Goal: Task Accomplishment & Management: Manage account settings

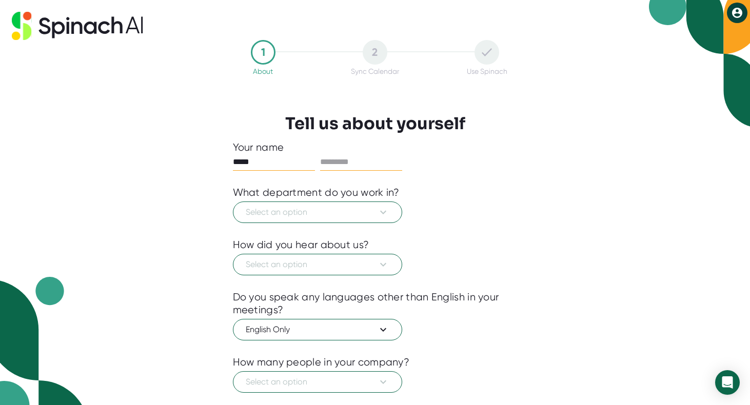
type input "*****"
type input "********"
click at [379, 212] on icon at bounding box center [383, 212] width 12 height 12
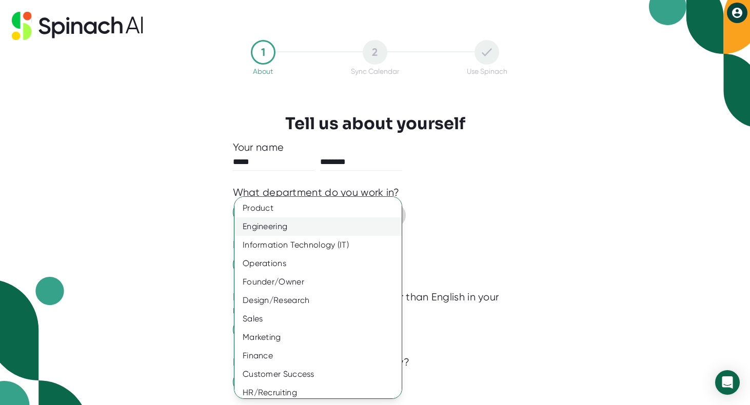
click at [327, 228] on div "Engineering" at bounding box center [317, 227] width 167 height 18
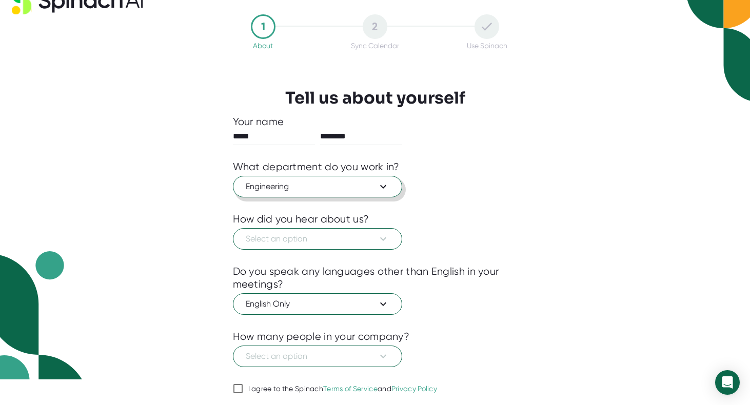
scroll to position [28, 0]
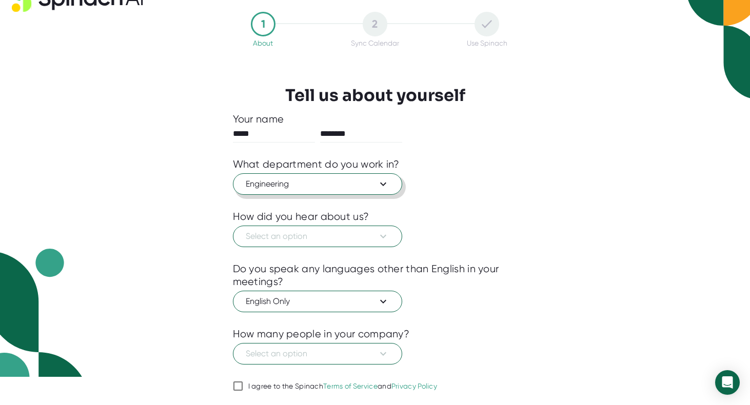
click at [359, 178] on span "Engineering" at bounding box center [318, 184] width 144 height 12
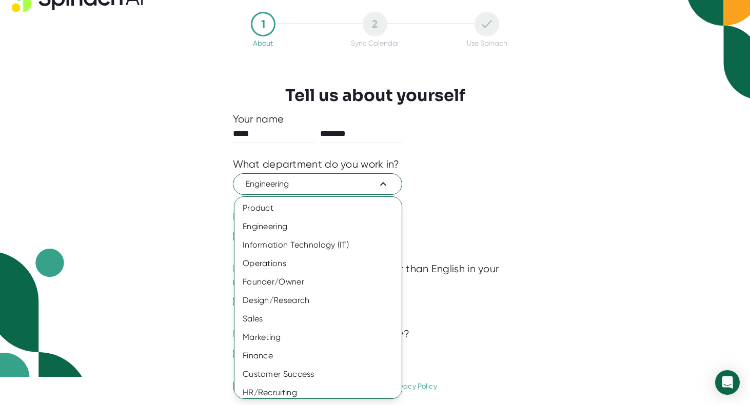
click at [455, 208] on div at bounding box center [375, 202] width 750 height 405
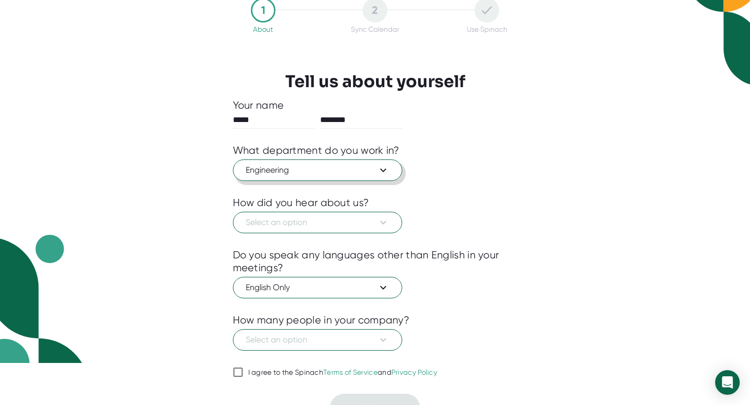
scroll to position [60, 0]
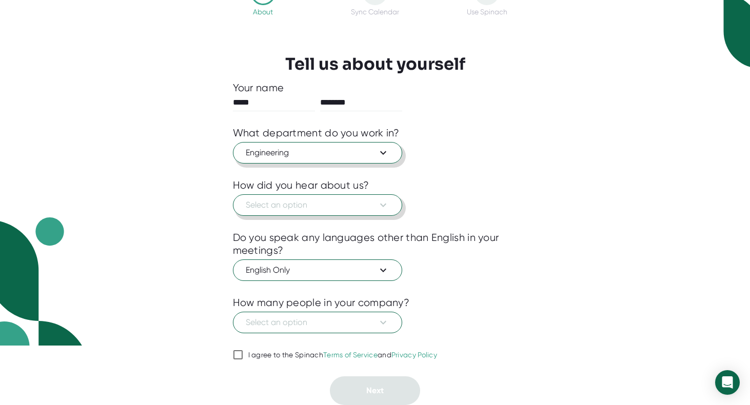
click at [315, 206] on span "Select an option" at bounding box center [318, 205] width 144 height 12
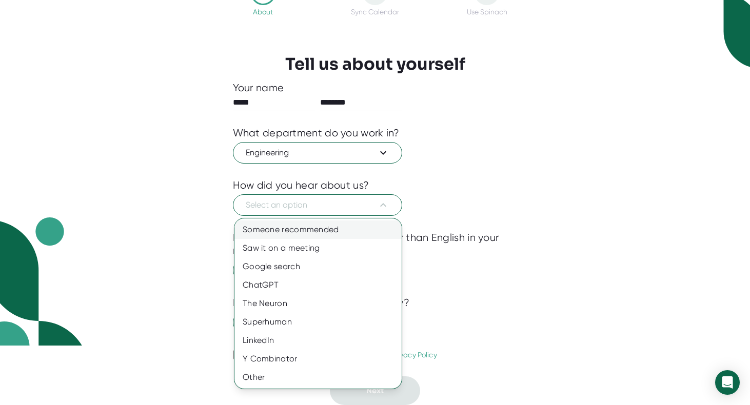
click at [299, 235] on div "Someone recommended" at bounding box center [317, 230] width 167 height 18
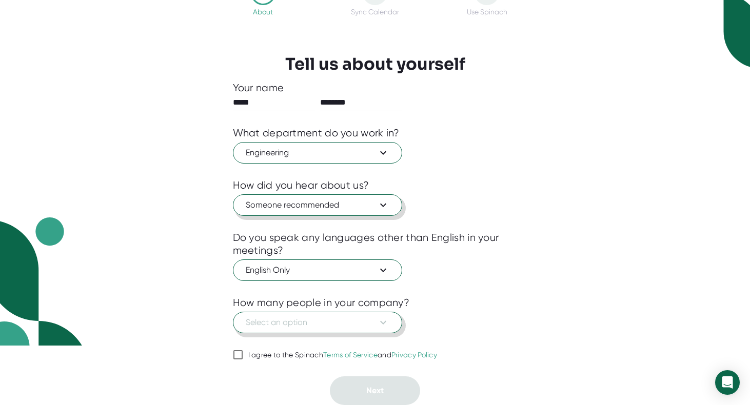
click at [288, 323] on span "Select an option" at bounding box center [318, 323] width 144 height 12
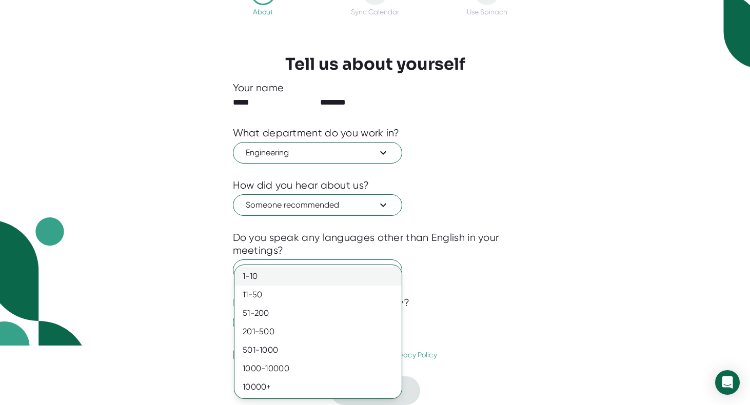
click at [269, 278] on div "1-10" at bounding box center [317, 276] width 167 height 18
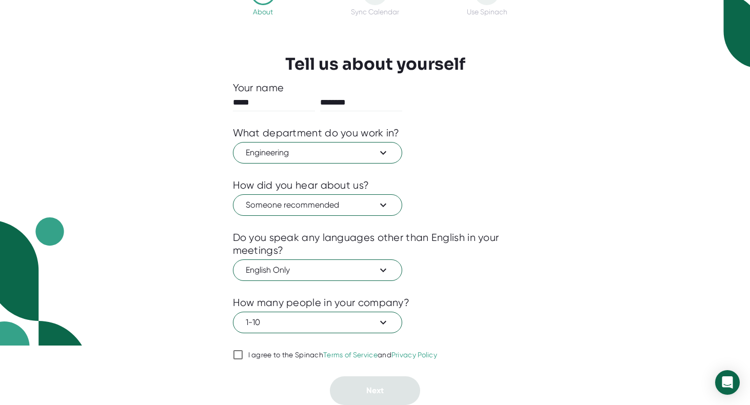
click at [244, 356] on span "I agree to the Spinach Terms of Service and Privacy Policy" at bounding box center [340, 355] width 194 height 9
click at [243, 356] on input "I agree to the Spinach Terms of Service and Privacy Policy" at bounding box center [238, 355] width 10 height 12
checkbox input "true"
click at [349, 375] on div at bounding box center [375, 368] width 285 height 15
click at [357, 390] on button "Next" at bounding box center [375, 391] width 90 height 29
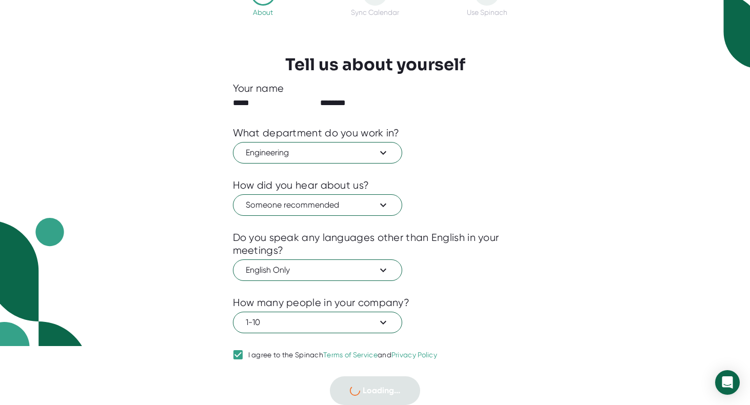
scroll to position [0, 0]
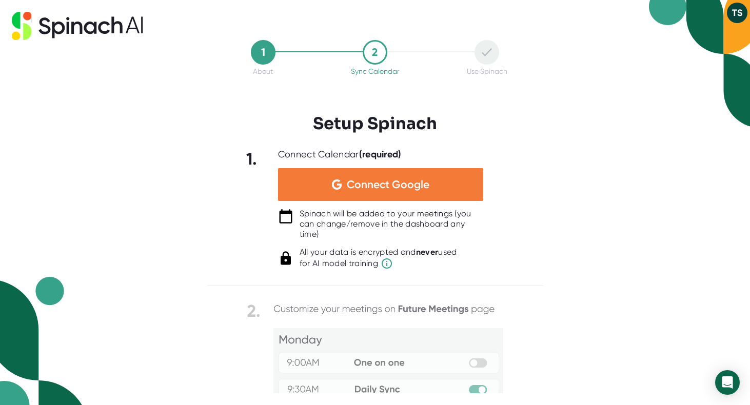
click at [337, 184] on img at bounding box center [337, 185] width 10 height 10
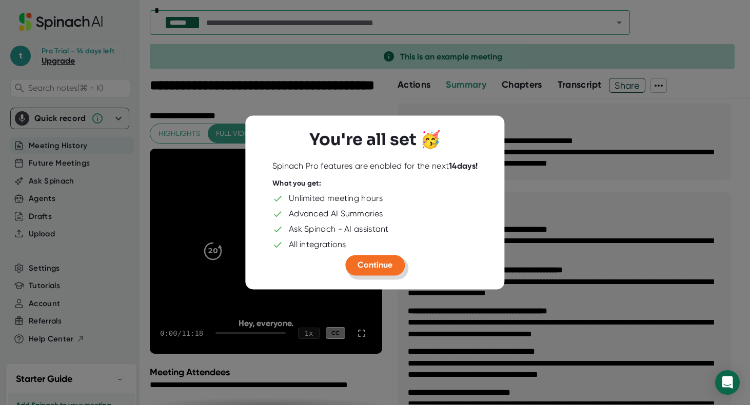
click at [377, 264] on span "Continue" at bounding box center [375, 265] width 35 height 10
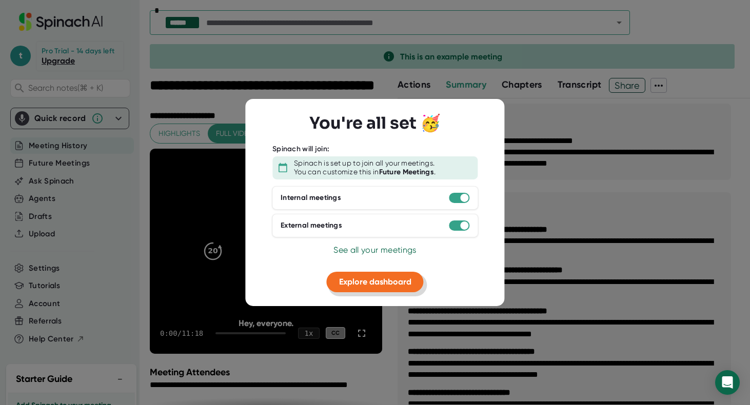
click at [363, 281] on span "Explore dashboard" at bounding box center [375, 282] width 72 height 10
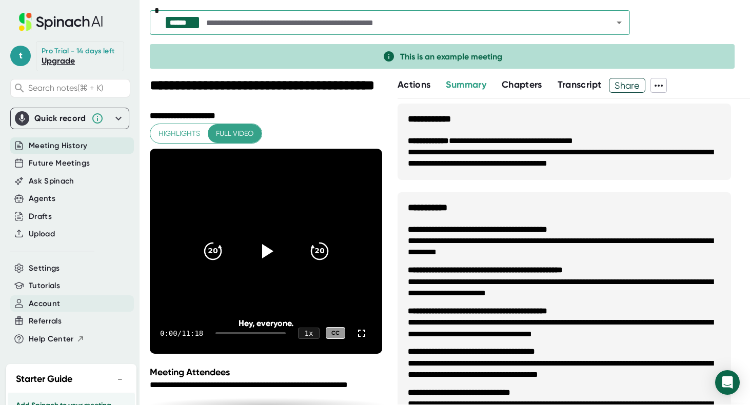
click at [42, 307] on span "Account" at bounding box center [44, 304] width 31 height 12
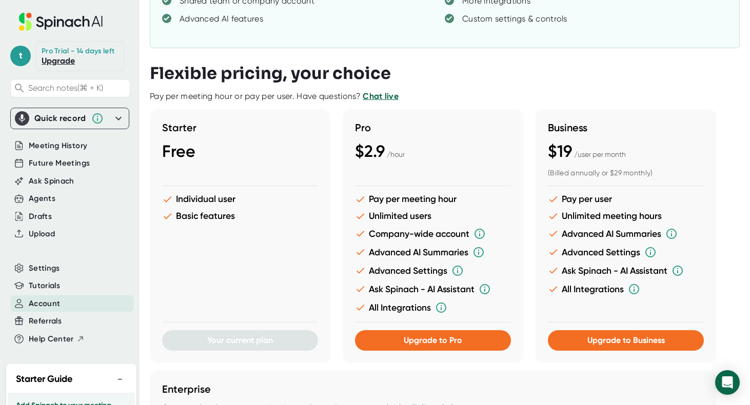
scroll to position [161, 0]
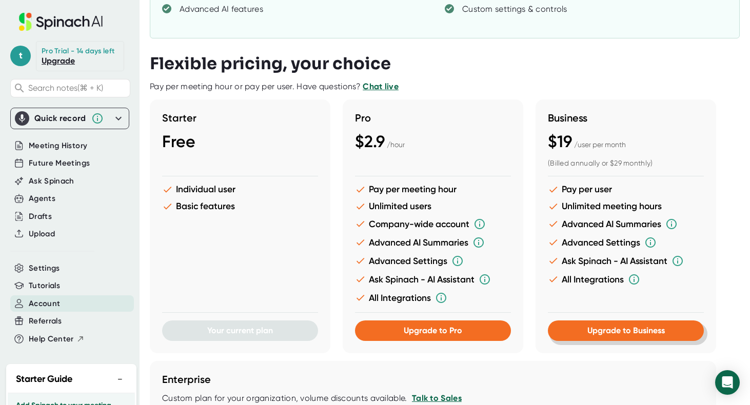
click at [586, 335] on button "Upgrade to Business" at bounding box center [626, 331] width 156 height 21
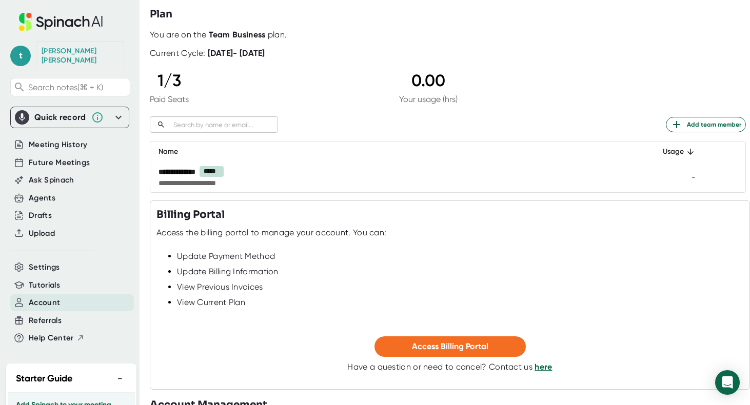
scroll to position [62, 0]
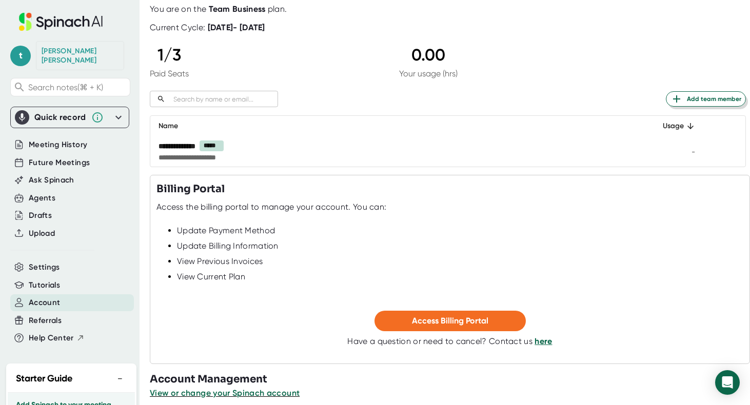
click at [700, 98] on span "Add team member" at bounding box center [706, 99] width 71 height 12
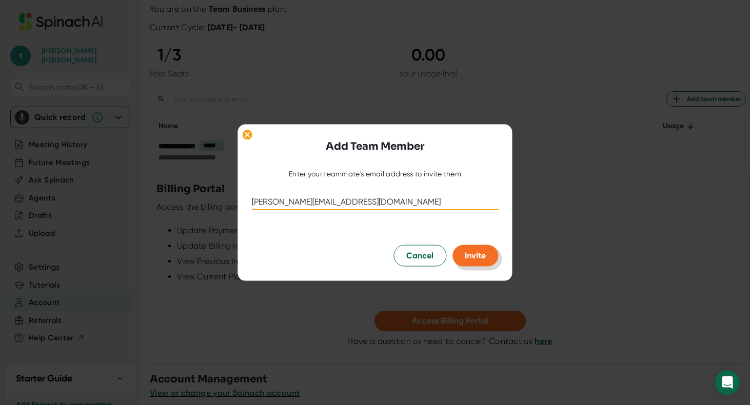
type input "jesse@emberthread.co"
click at [482, 251] on span "Invite" at bounding box center [475, 256] width 21 height 10
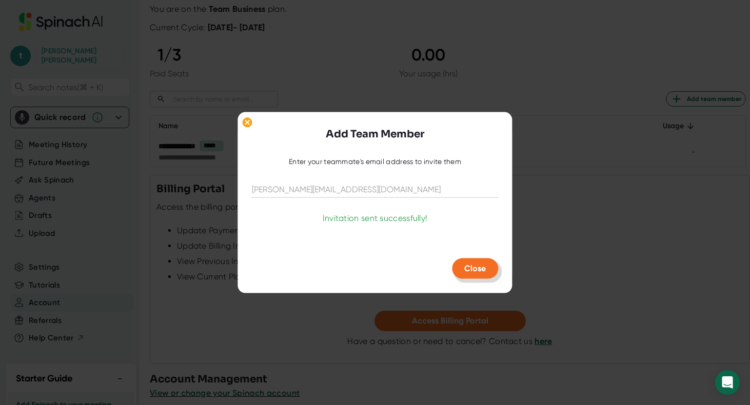
click at [475, 273] on span "Close" at bounding box center [475, 269] width 22 height 10
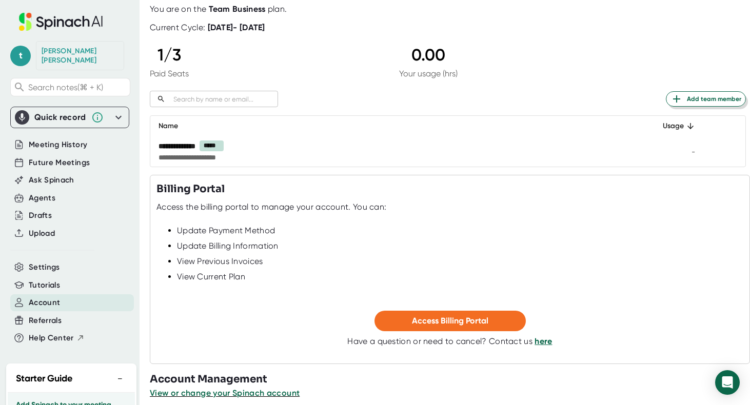
click at [703, 100] on span "Add team member" at bounding box center [706, 99] width 71 height 12
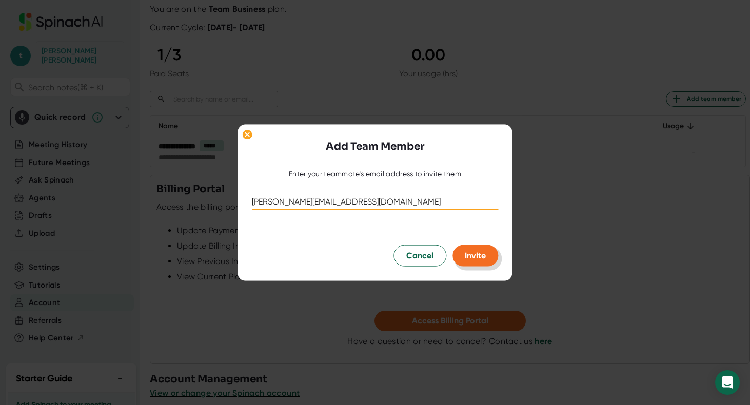
type input "carl@emberthread.co"
click at [488, 253] on button "Invite" at bounding box center [476, 256] width 46 height 22
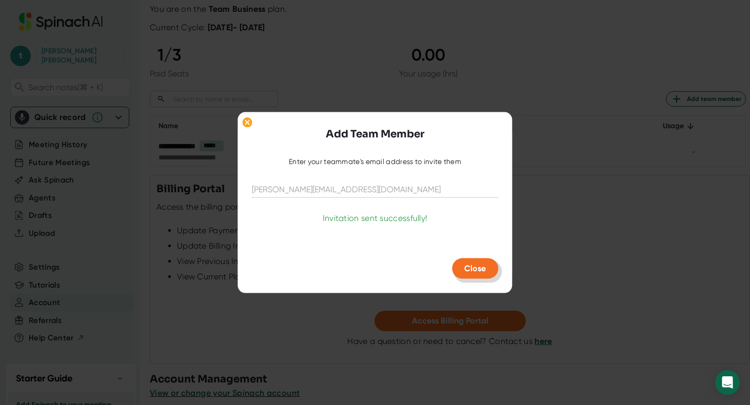
click at [474, 271] on span "Close" at bounding box center [475, 269] width 22 height 10
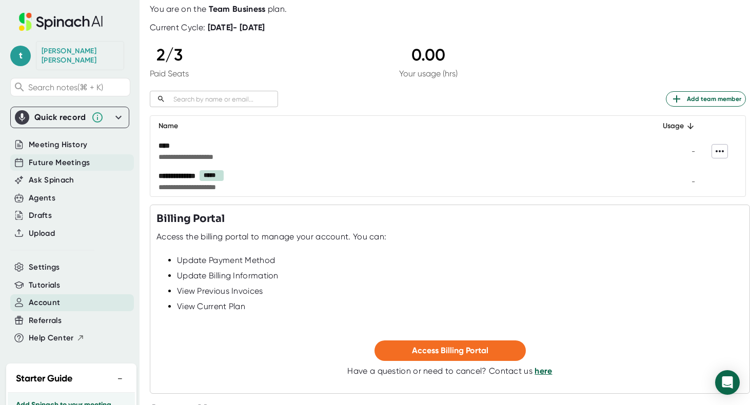
click at [71, 160] on div "Future Meetings" at bounding box center [72, 162] width 124 height 17
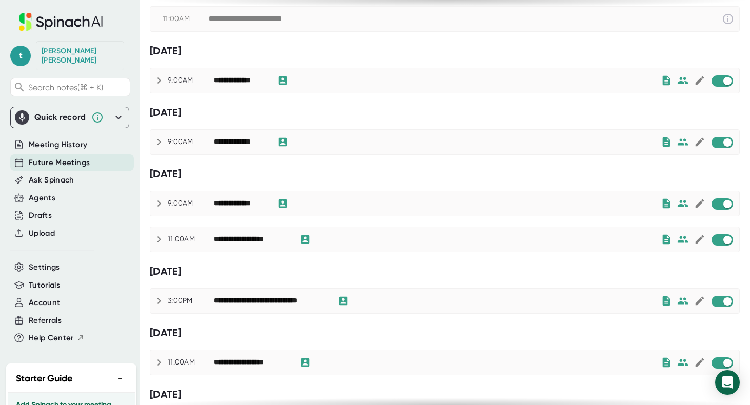
scroll to position [130, 0]
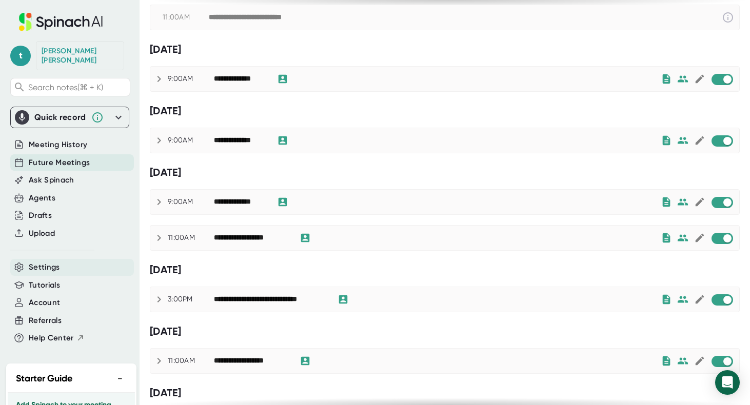
click at [44, 259] on div "Settings" at bounding box center [72, 267] width 124 height 17
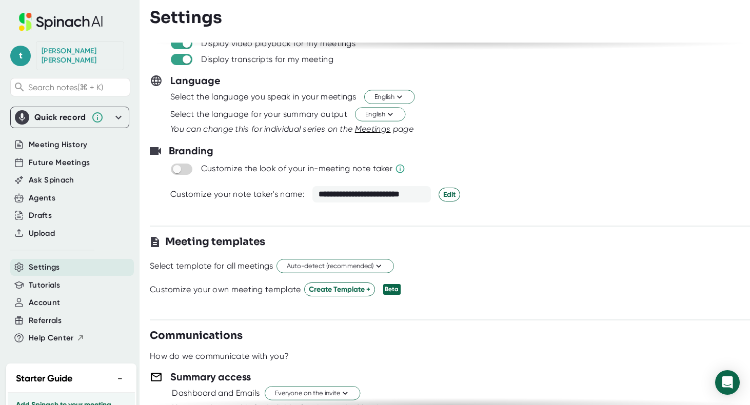
scroll to position [82, 0]
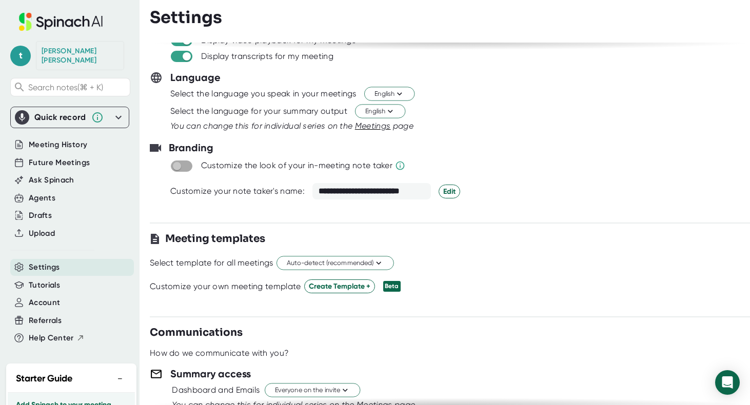
click at [179, 166] on input "checkbox" at bounding box center [176, 166] width 29 height 9
checkbox input "true"
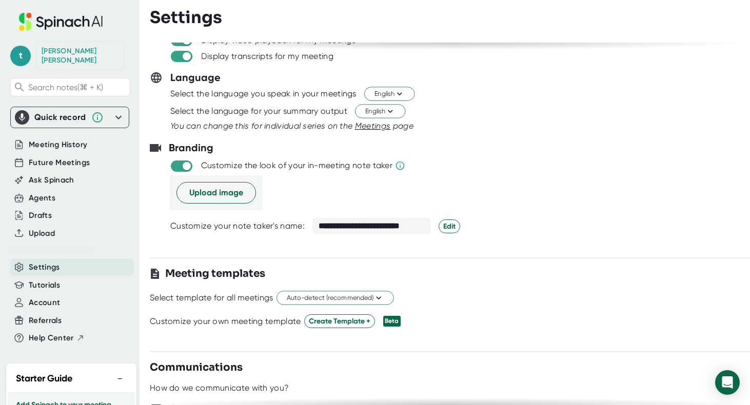
click at [332, 228] on div "**********" at bounding box center [371, 226] width 119 height 16
click at [353, 226] on div "**********" at bounding box center [371, 226] width 119 height 16
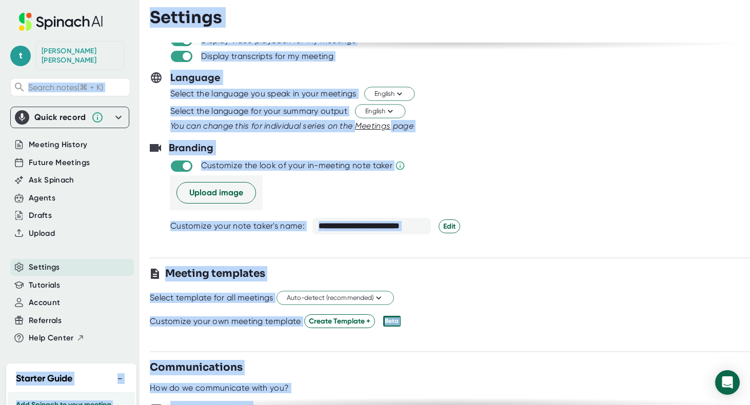
click at [353, 226] on div "**********" at bounding box center [371, 226] width 119 height 16
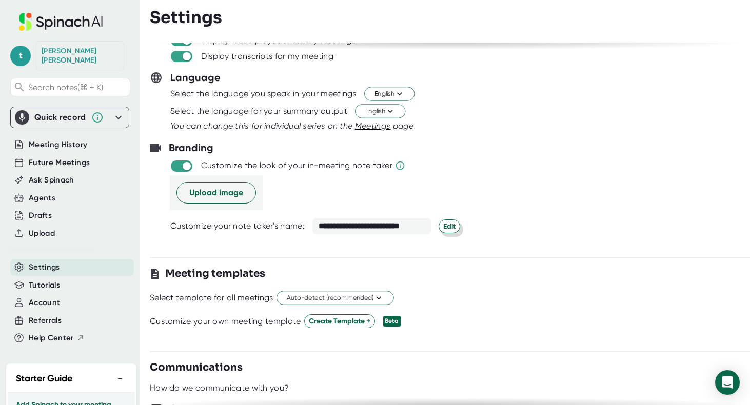
click at [443, 225] on span "Edit" at bounding box center [449, 226] width 12 height 11
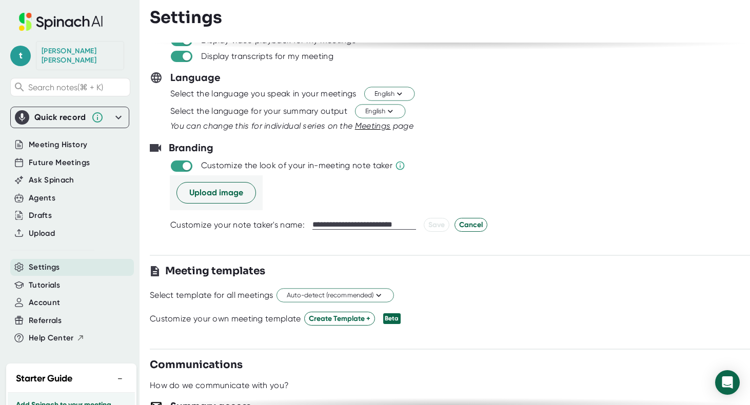
click at [361, 223] on input "**********" at bounding box center [364, 225] width 104 height 9
type input "**********"
click at [434, 228] on span "Save" at bounding box center [436, 225] width 16 height 11
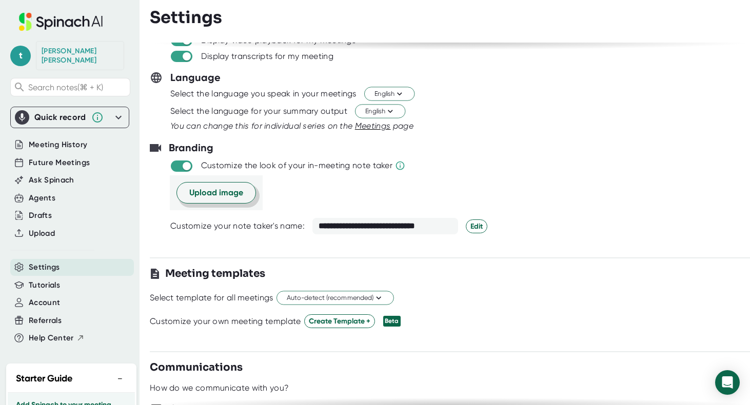
click at [219, 195] on span "Upload image" at bounding box center [216, 193] width 54 height 12
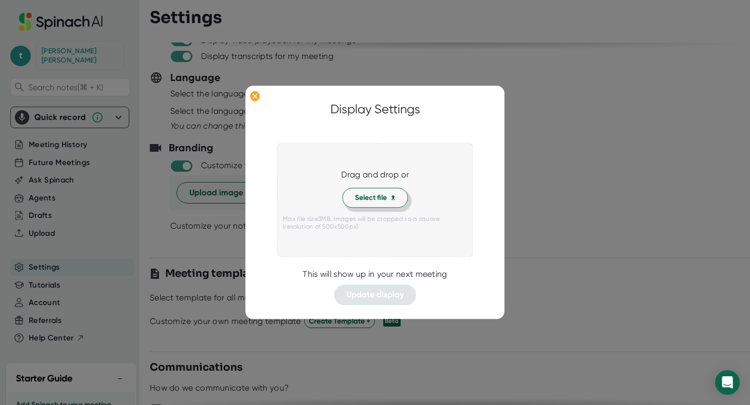
click at [366, 203] on span "Select file" at bounding box center [375, 197] width 40 height 11
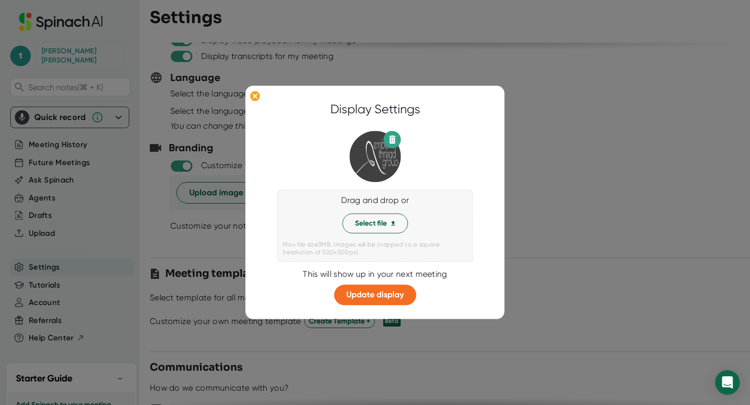
click at [390, 140] on icon at bounding box center [392, 141] width 6 height 6
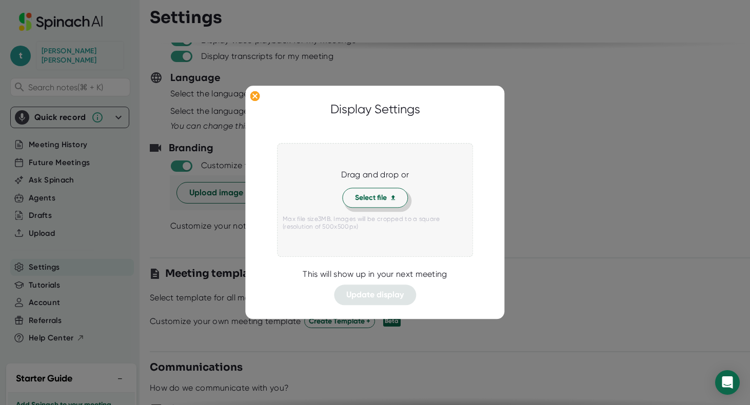
click at [372, 198] on span "Select file" at bounding box center [375, 197] width 40 height 11
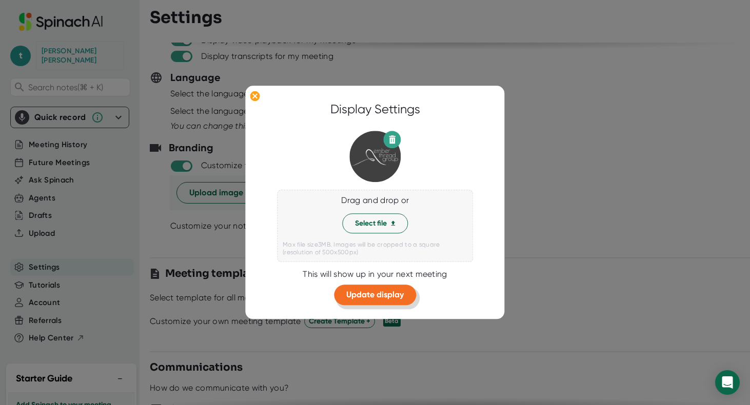
click at [365, 295] on span "Update display" at bounding box center [374, 295] width 57 height 10
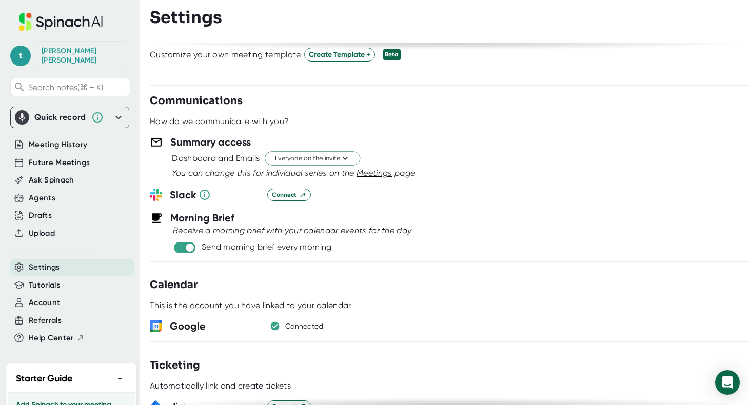
scroll to position [361, 0]
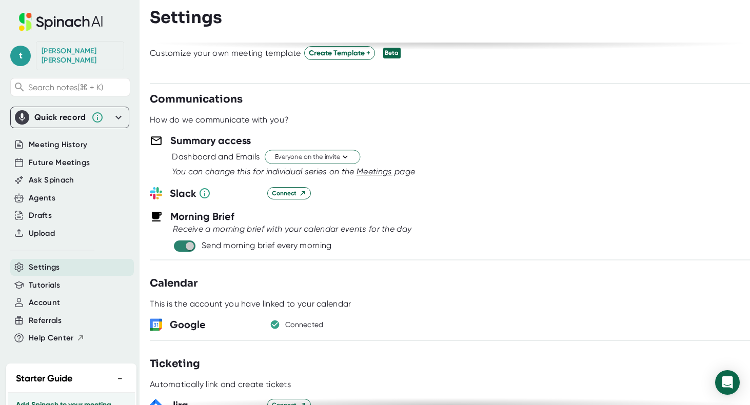
click at [181, 246] on input "checkbox" at bounding box center [189, 246] width 29 height 9
checkbox input "false"
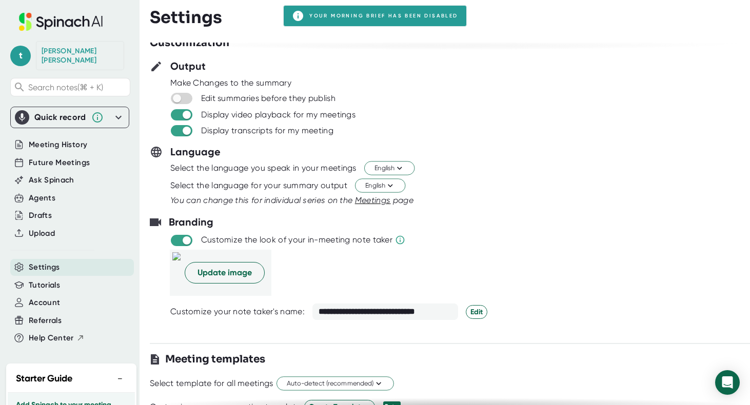
scroll to position [0, 0]
